Goal: Information Seeking & Learning: Learn about a topic

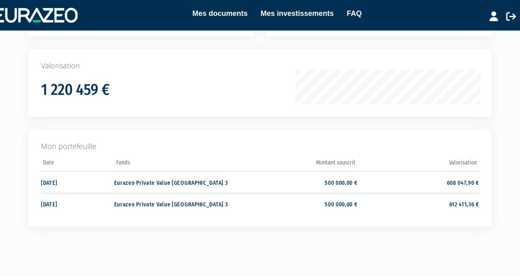
scroll to position [124, 0]
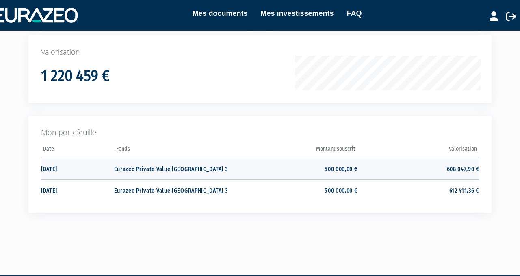
click at [333, 167] on td "500 000,00 €" at bounding box center [297, 168] width 122 height 22
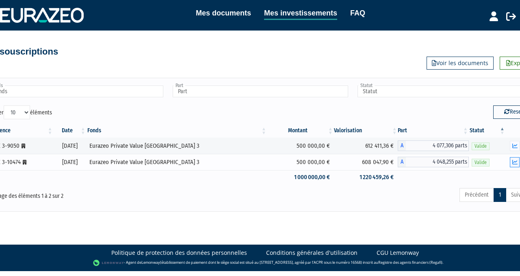
click at [518, 161] on icon "button" at bounding box center [515, 161] width 5 height 5
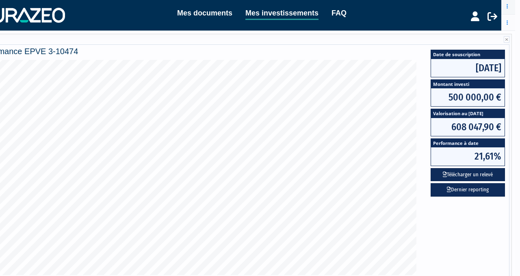
scroll to position [139, 20]
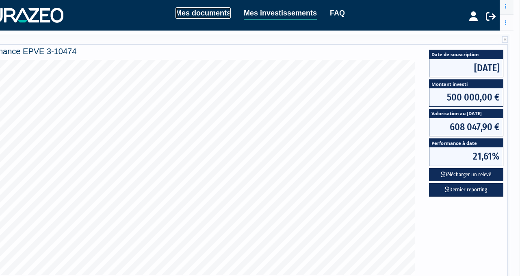
click at [209, 12] on link "Mes documents" at bounding box center [203, 12] width 55 height 11
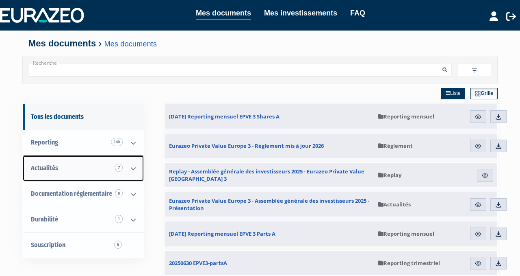
click at [118, 168] on span "7" at bounding box center [119, 167] width 8 height 8
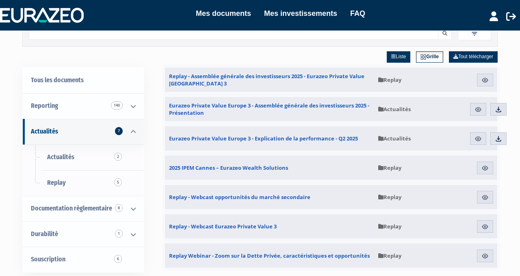
scroll to position [38, 0]
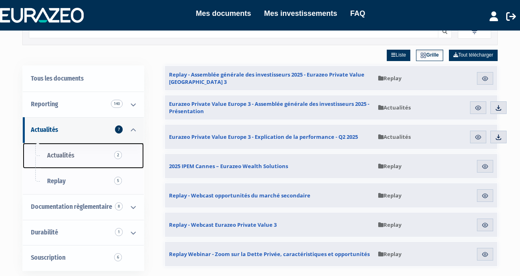
click at [63, 157] on span "Actualités 2" at bounding box center [60, 155] width 27 height 8
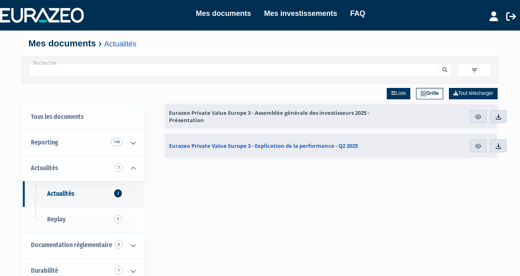
scroll to position [15, 0]
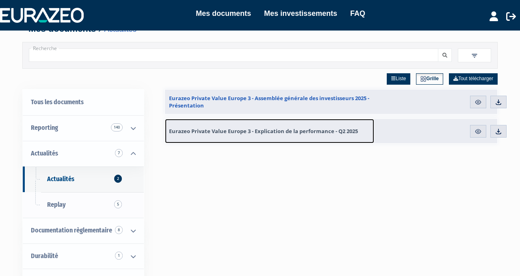
click at [282, 129] on span "Eurazeo Private Value Europe 3 - Explication de la performance - Q2 2025" at bounding box center [263, 130] width 189 height 7
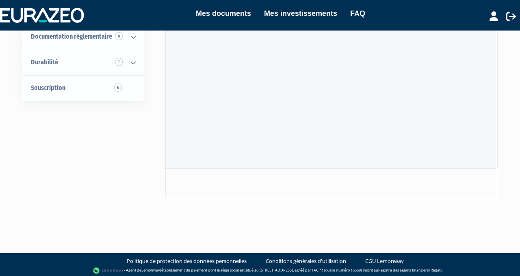
scroll to position [165, 0]
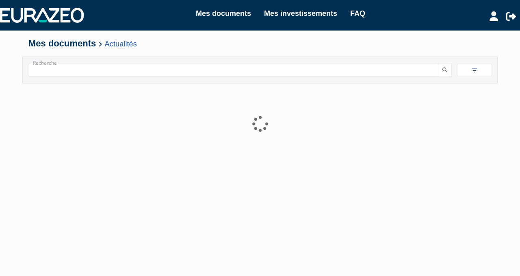
scroll to position [38, 0]
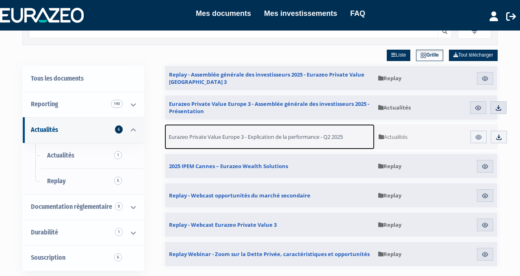
click at [309, 134] on span "Eurazeo Private Value Europe 3 - Explication de la performance - Q2 2025" at bounding box center [256, 136] width 174 height 7
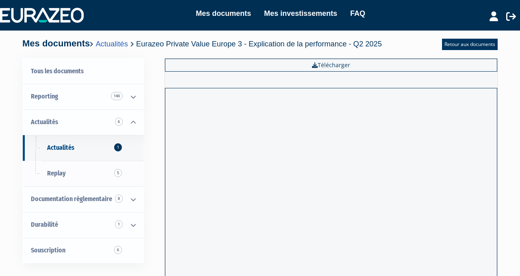
scroll to position [71, 0]
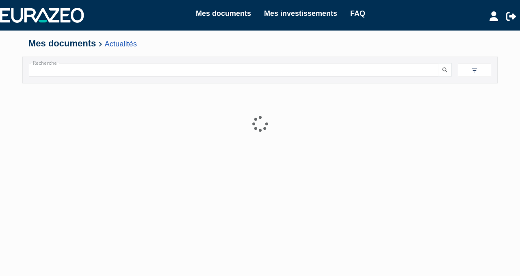
scroll to position [38, 0]
